Goal: Information Seeking & Learning: Understand process/instructions

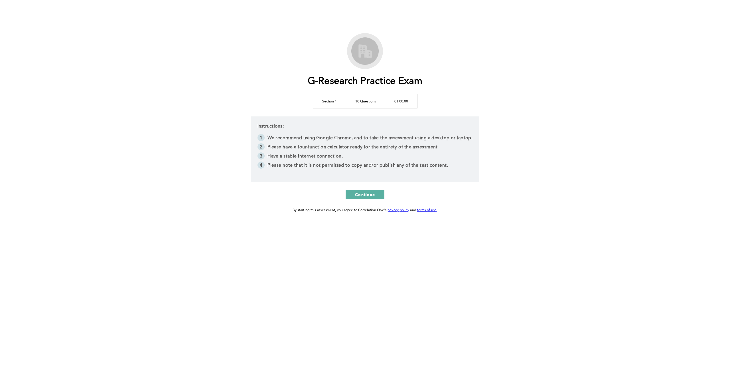
click at [265, 83] on div "G-Research Practice Exam Section 1 10 Questions 01:00:00 Instructions: We recom…" at bounding box center [365, 123] width 292 height 180
drag, startPoint x: 295, startPoint y: 147, endPoint x: 348, endPoint y: 146, distance: 53.3
click at [348, 146] on li "Please have a four-function calculator ready for the entirety of the assessment" at bounding box center [365, 147] width 215 height 9
copy li "four-function calculator"
click at [222, 174] on div "G-Research Practice Exam Section 1 10 Questions 01:00:00 Instructions: We recom…" at bounding box center [365, 123] width 292 height 180
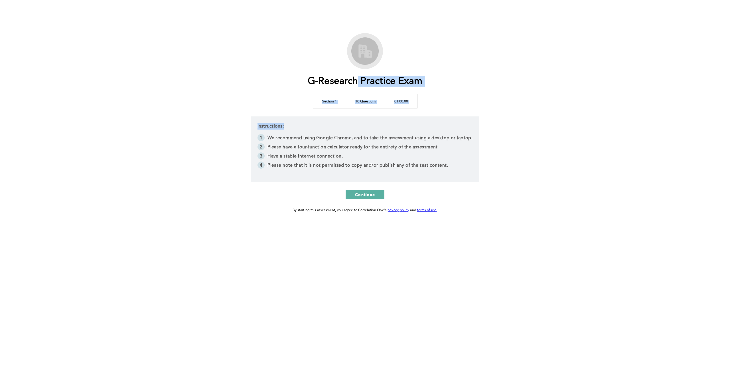
drag, startPoint x: 418, startPoint y: 82, endPoint x: 444, endPoint y: 82, distance: 25.4
click at [444, 82] on div "G-Research Practice Exam Section 1 10 Questions 01:00:00 Instructions: We recom…" at bounding box center [365, 123] width 292 height 180
drag, startPoint x: 306, startPoint y: 79, endPoint x: 356, endPoint y: 79, distance: 50.5
click at [356, 79] on h1 "G-Research Practice Exam" at bounding box center [365, 82] width 115 height 12
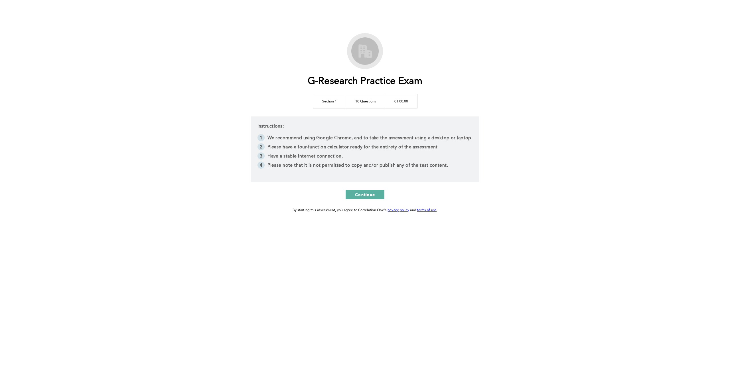
click at [365, 79] on h1 "G-Research Practice Exam" at bounding box center [365, 82] width 115 height 12
drag, startPoint x: 362, startPoint y: 80, endPoint x: 421, endPoint y: 80, distance: 58.7
click at [421, 80] on h1 "G-Research Practice Exam" at bounding box center [365, 82] width 115 height 12
click at [423, 81] on h1 "G-Research Practice Exam" at bounding box center [365, 82] width 115 height 12
